Goal: Task Accomplishment & Management: Complete application form

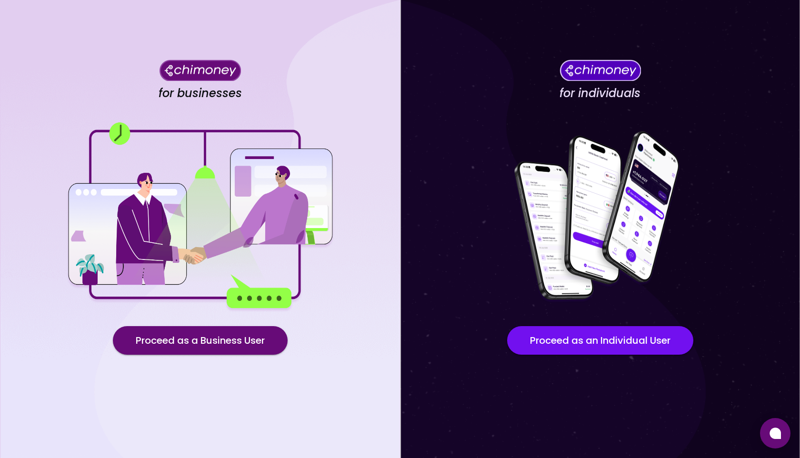
click at [416, 95] on div "for individuals Proceed as an Individual User" at bounding box center [600, 229] width 400 height 458
click at [370, 108] on div "for businesses Proceed as a Business User" at bounding box center [200, 229] width 400 height 458
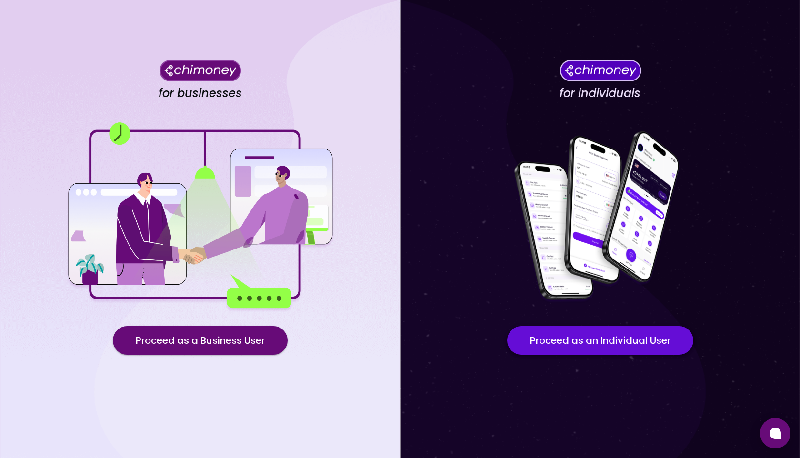
click at [587, 337] on button "Proceed as an Individual User" at bounding box center [600, 340] width 186 height 29
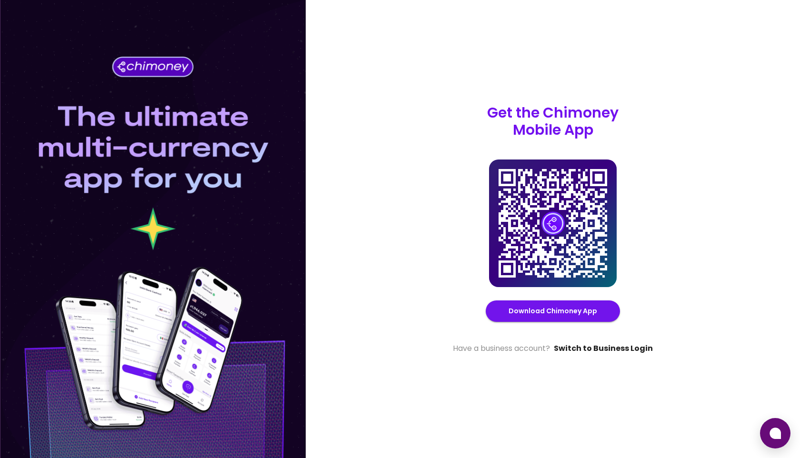
click link "Switch to Business Login"
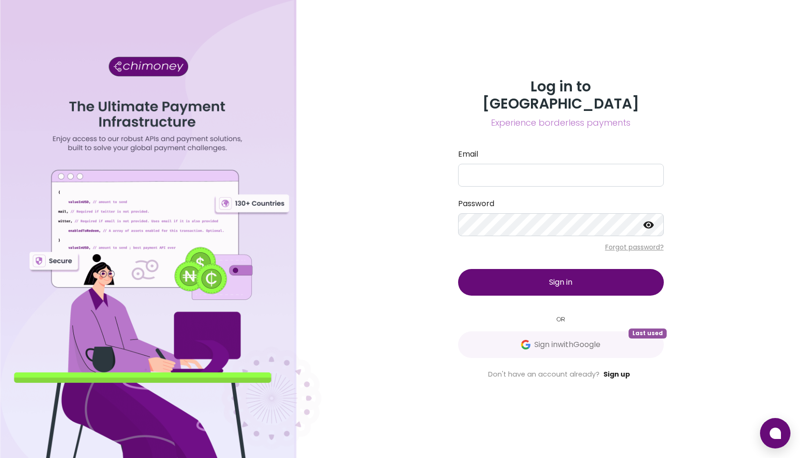
click at [620, 369] on link "Sign up" at bounding box center [616, 374] width 27 height 10
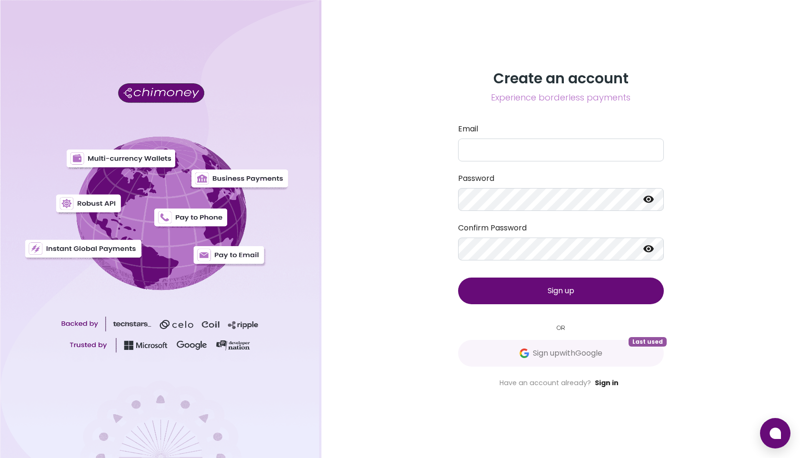
click at [607, 381] on link "Sign in" at bounding box center [607, 383] width 24 height 10
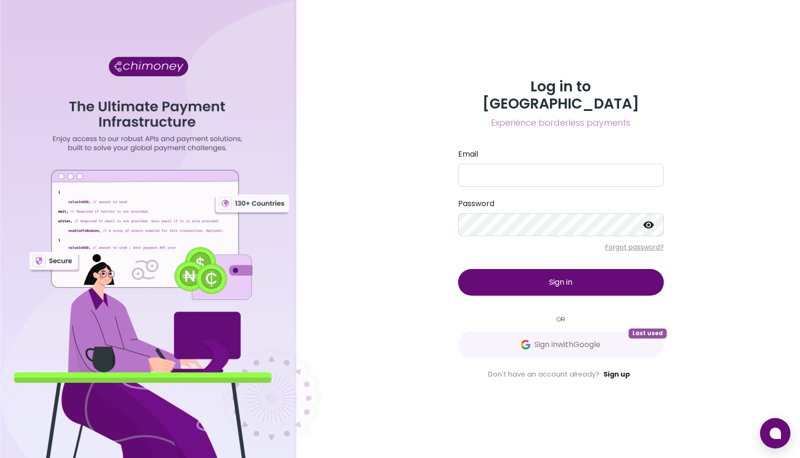
click at [606, 369] on link "Sign up" at bounding box center [616, 374] width 27 height 10
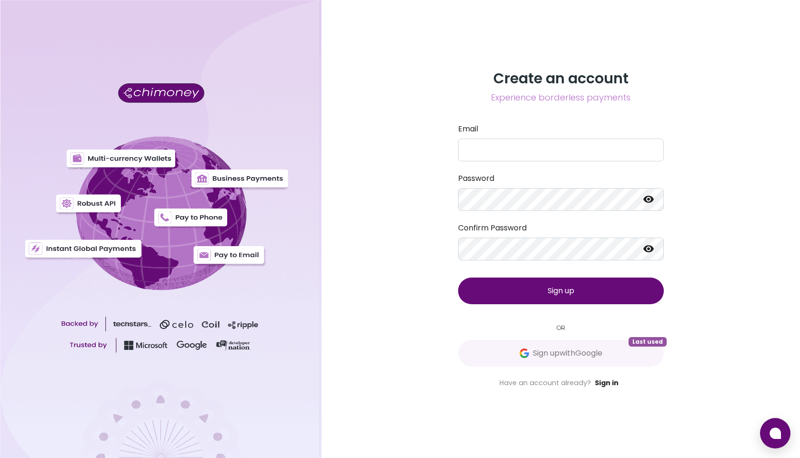
click at [611, 385] on link "Sign in" at bounding box center [607, 383] width 24 height 10
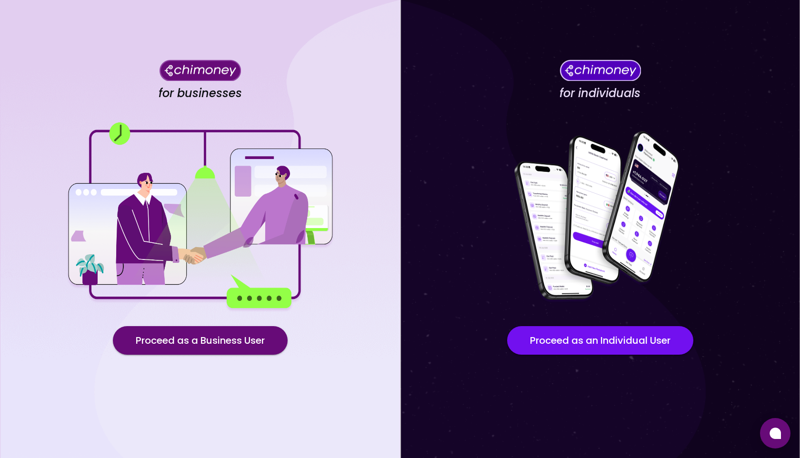
click at [378, 95] on div "for businesses Proceed as a Business User" at bounding box center [200, 229] width 400 height 458
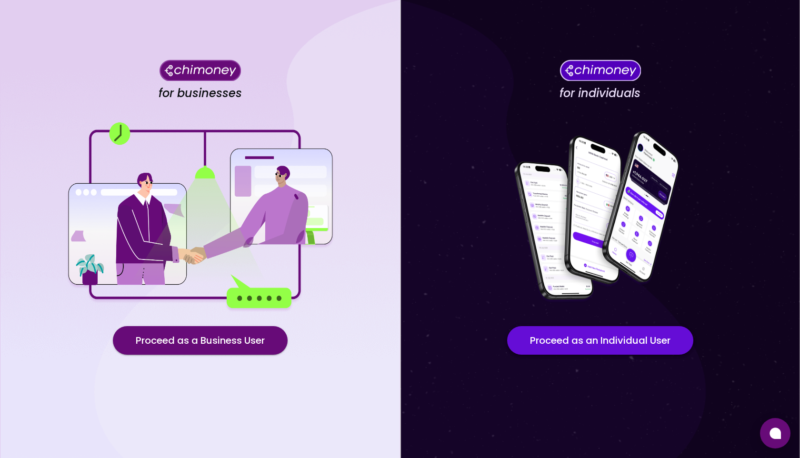
click at [590, 340] on button "Proceed as an Individual User" at bounding box center [600, 340] width 186 height 29
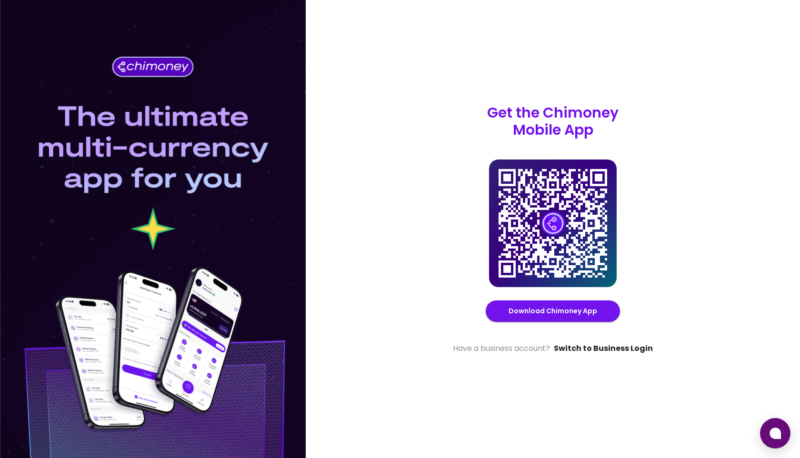
click at [608, 348] on link "Switch to Business Login" at bounding box center [603, 348] width 99 height 11
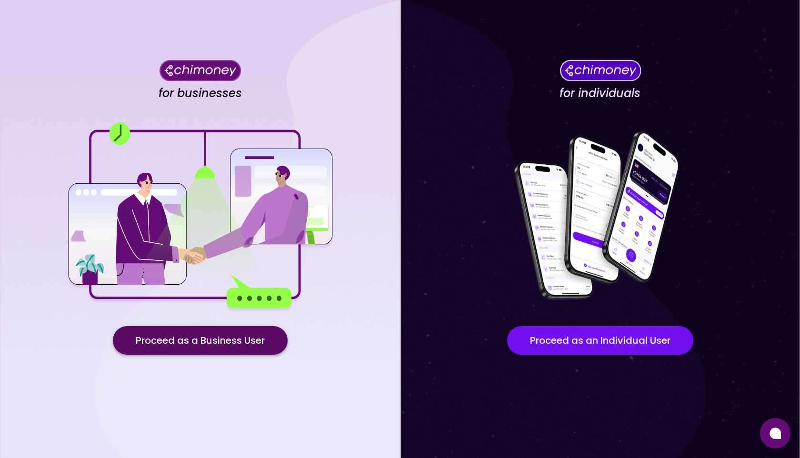
click at [192, 344] on button "Proceed as a Business User" at bounding box center [200, 340] width 175 height 29
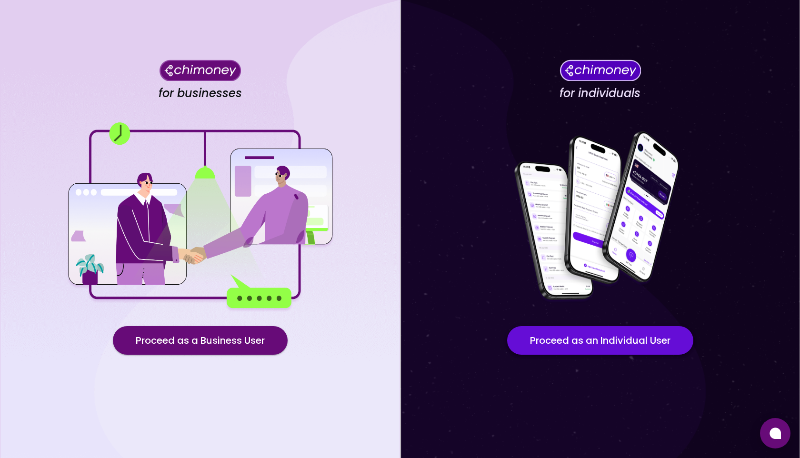
click at [611, 343] on button "Proceed as an Individual User" at bounding box center [600, 340] width 186 height 29
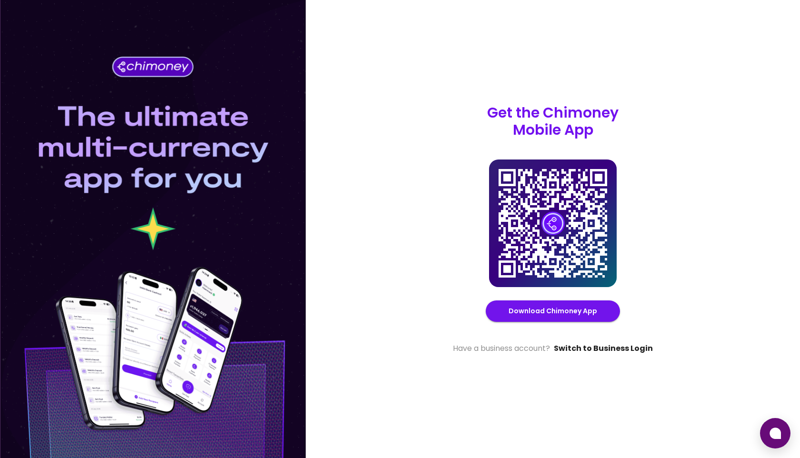
click at [612, 347] on link "Switch to Business Login" at bounding box center [603, 348] width 99 height 11
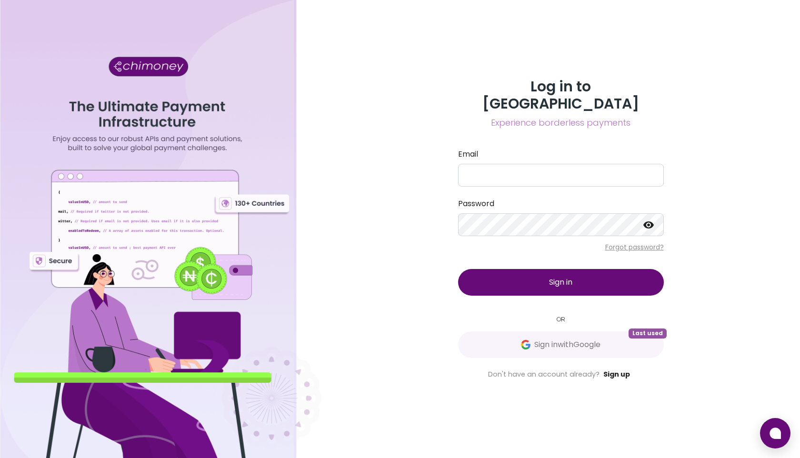
click at [619, 369] on link "Sign up" at bounding box center [616, 374] width 27 height 10
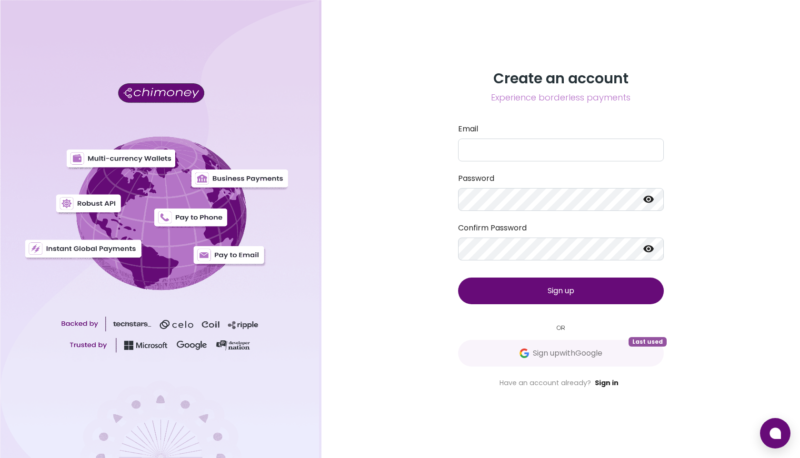
click at [611, 381] on link "Sign in" at bounding box center [607, 383] width 24 height 10
